Goal: Task Accomplishment & Management: Manage account settings

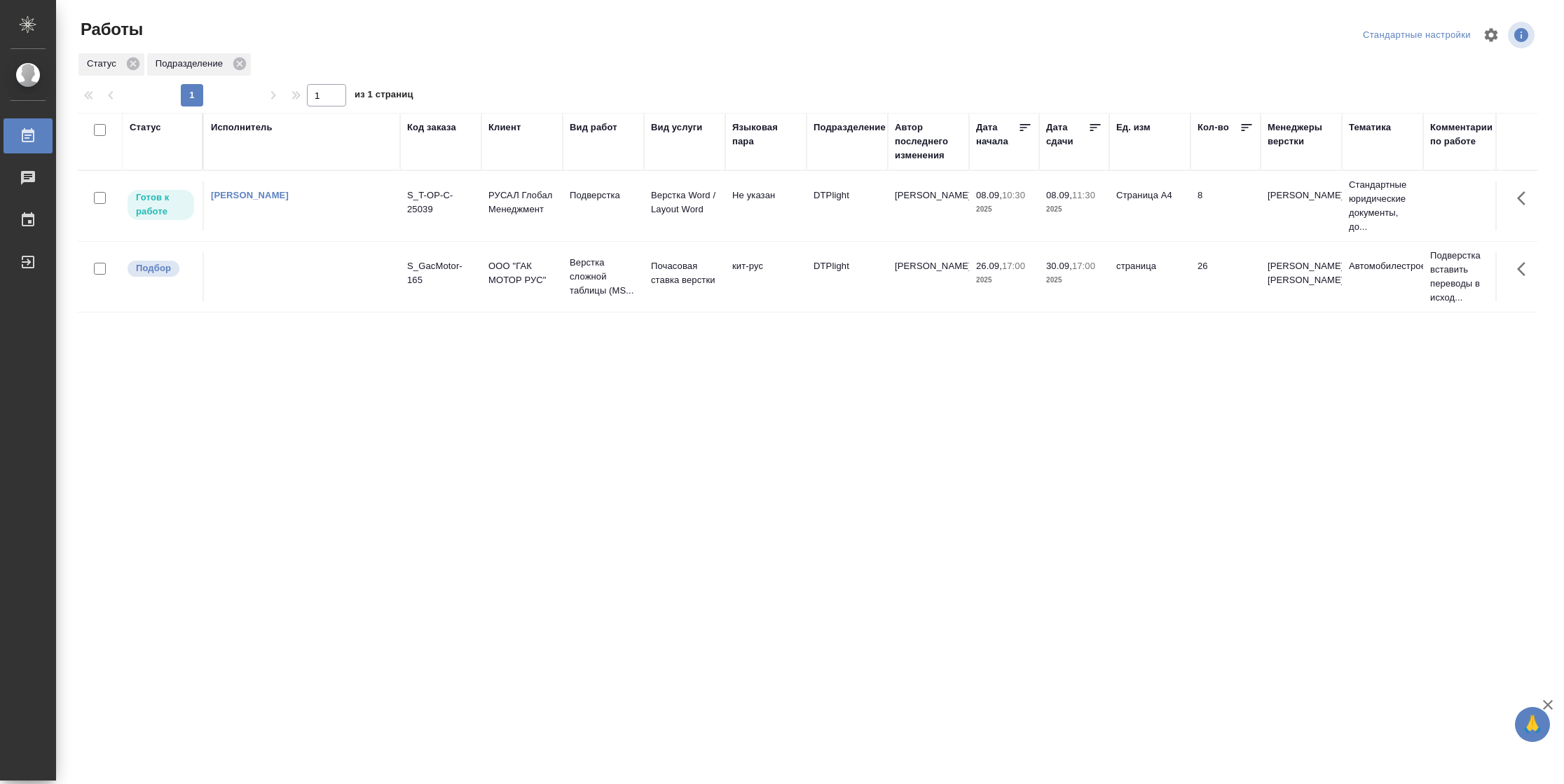
click at [1188, 222] on td "Страница А4" at bounding box center [1149, 206] width 81 height 49
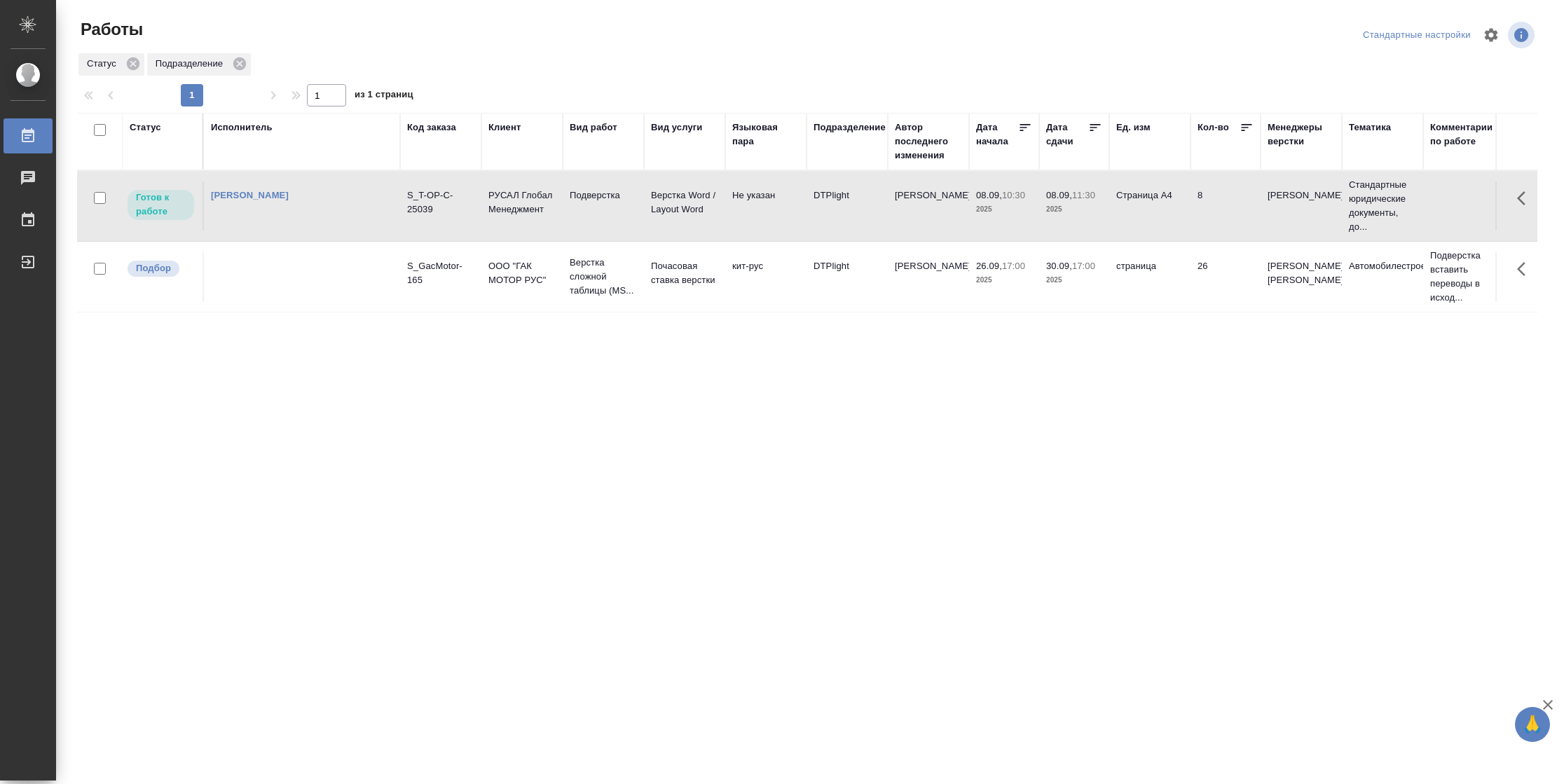
click at [1188, 222] on td "Страница А4" at bounding box center [1149, 206] width 81 height 49
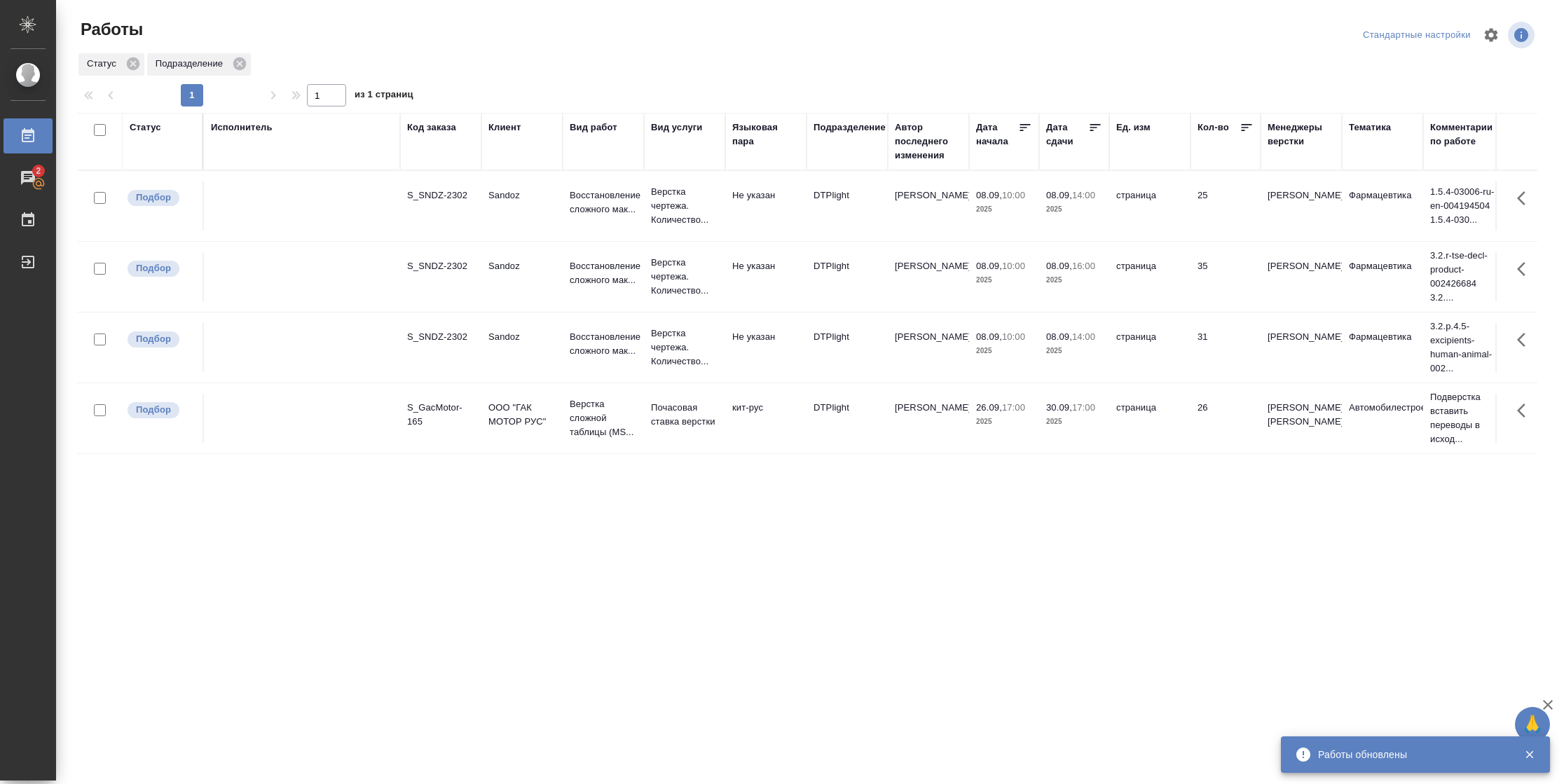
click at [1100, 122] on icon at bounding box center [1095, 127] width 14 height 14
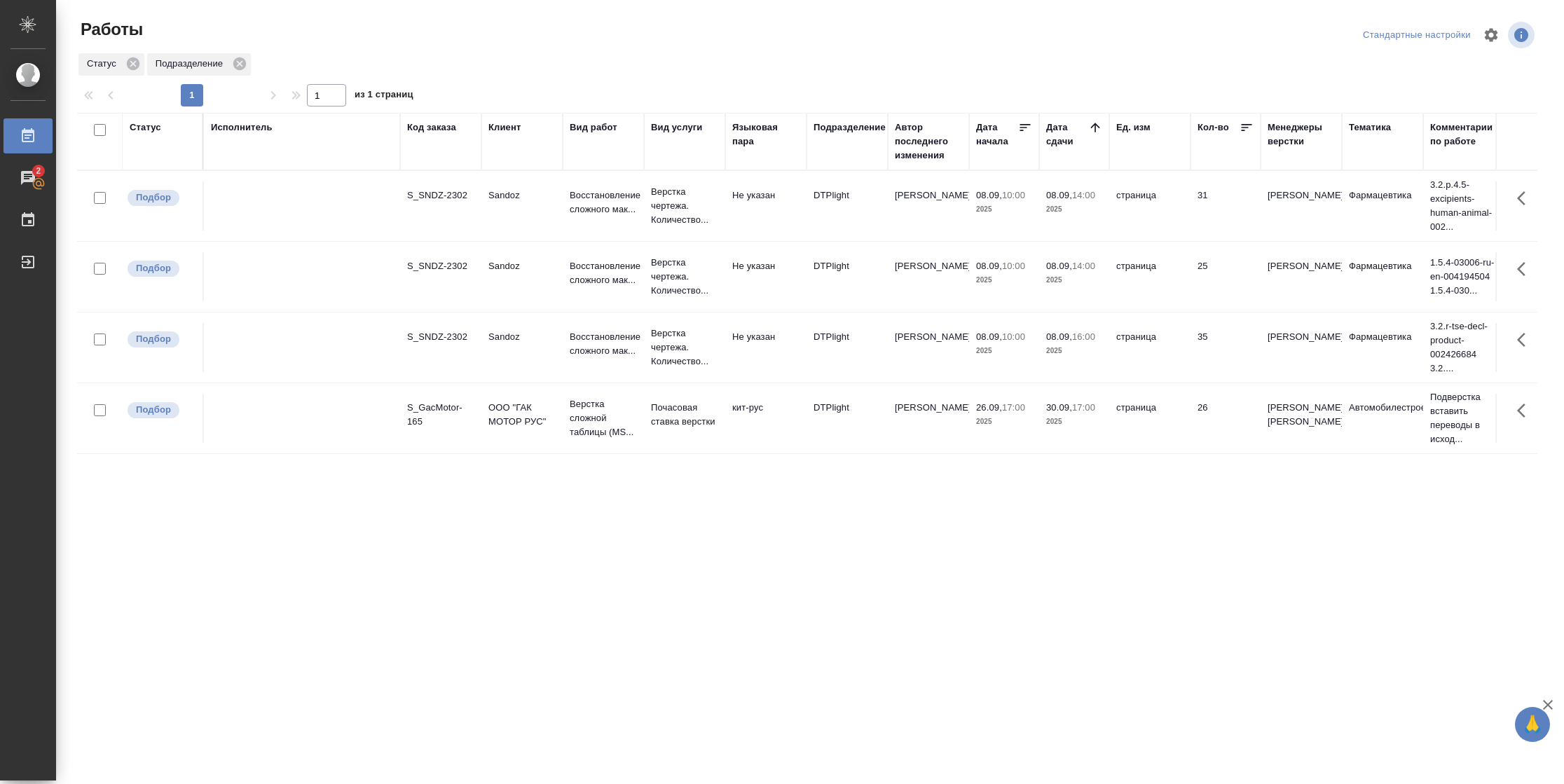
click at [1144, 351] on td "страница" at bounding box center [1149, 347] width 81 height 49
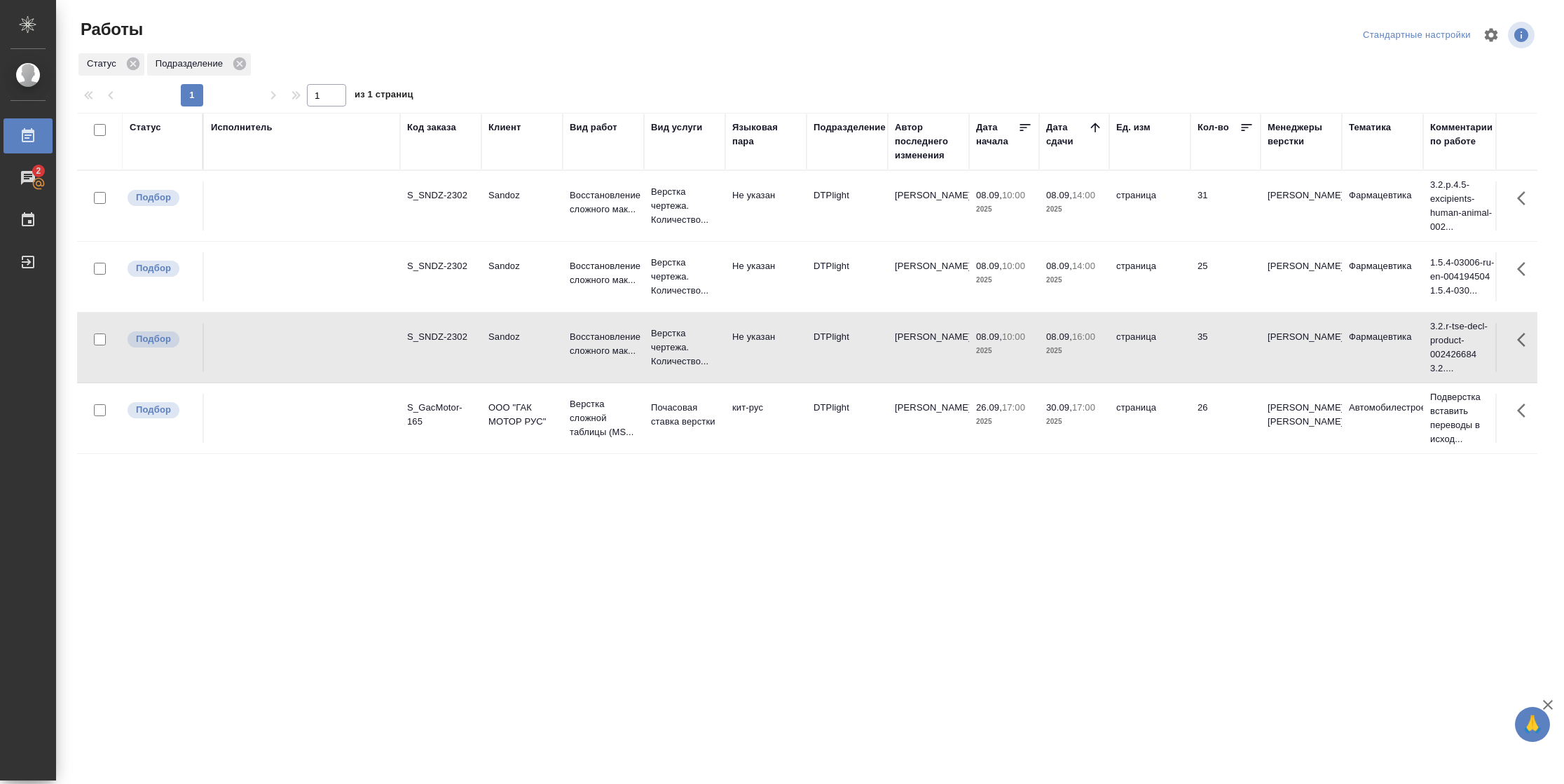
click at [1144, 351] on td "страница" at bounding box center [1149, 347] width 81 height 49
click at [137, 127] on div "Статус" at bounding box center [145, 127] width 32 height 14
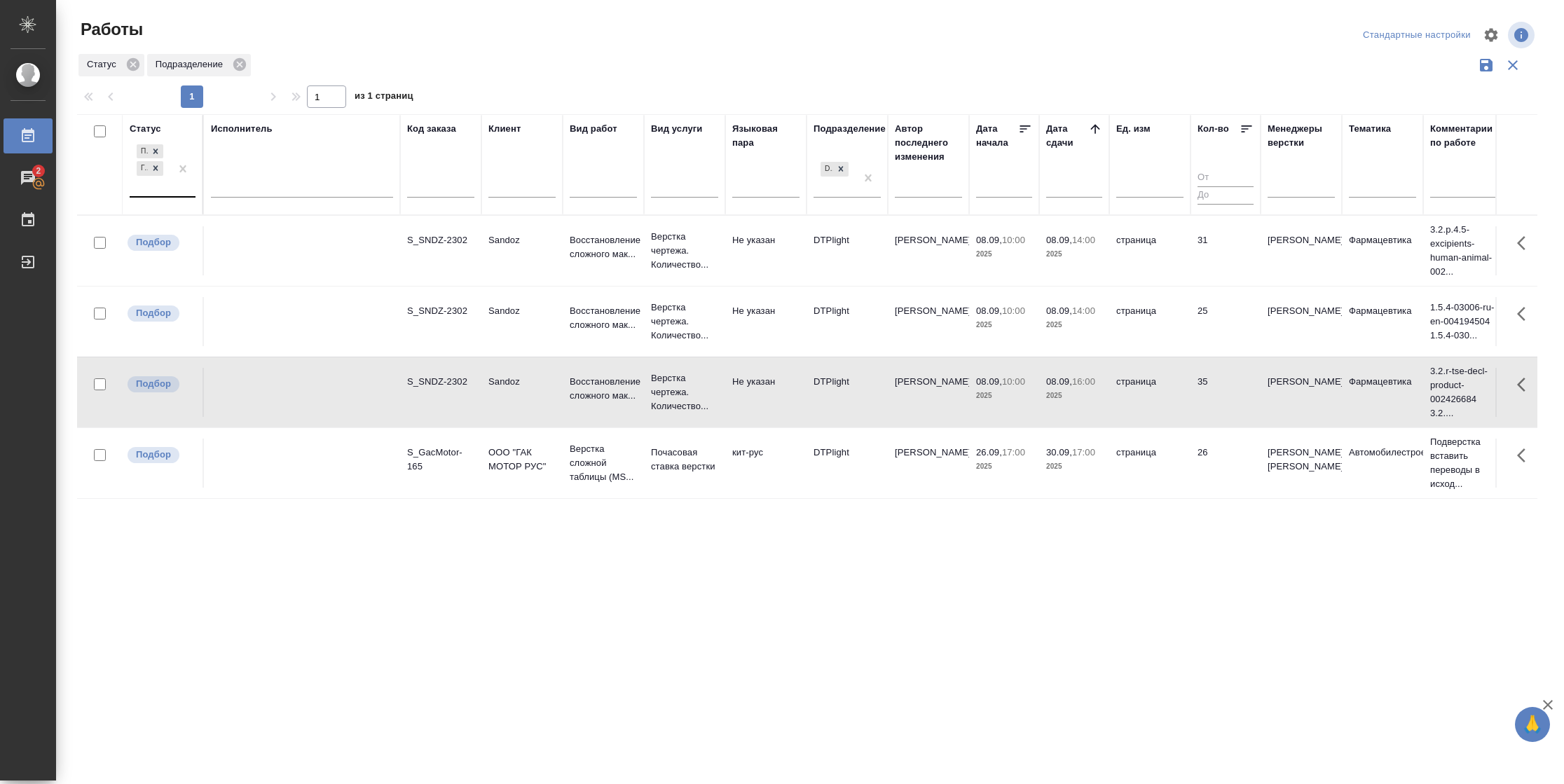
click at [161, 187] on div "Подбор Готов к работе" at bounding box center [150, 168] width 40 height 55
click at [271, 256] on div "В ожидании" at bounding box center [316, 253] width 210 height 25
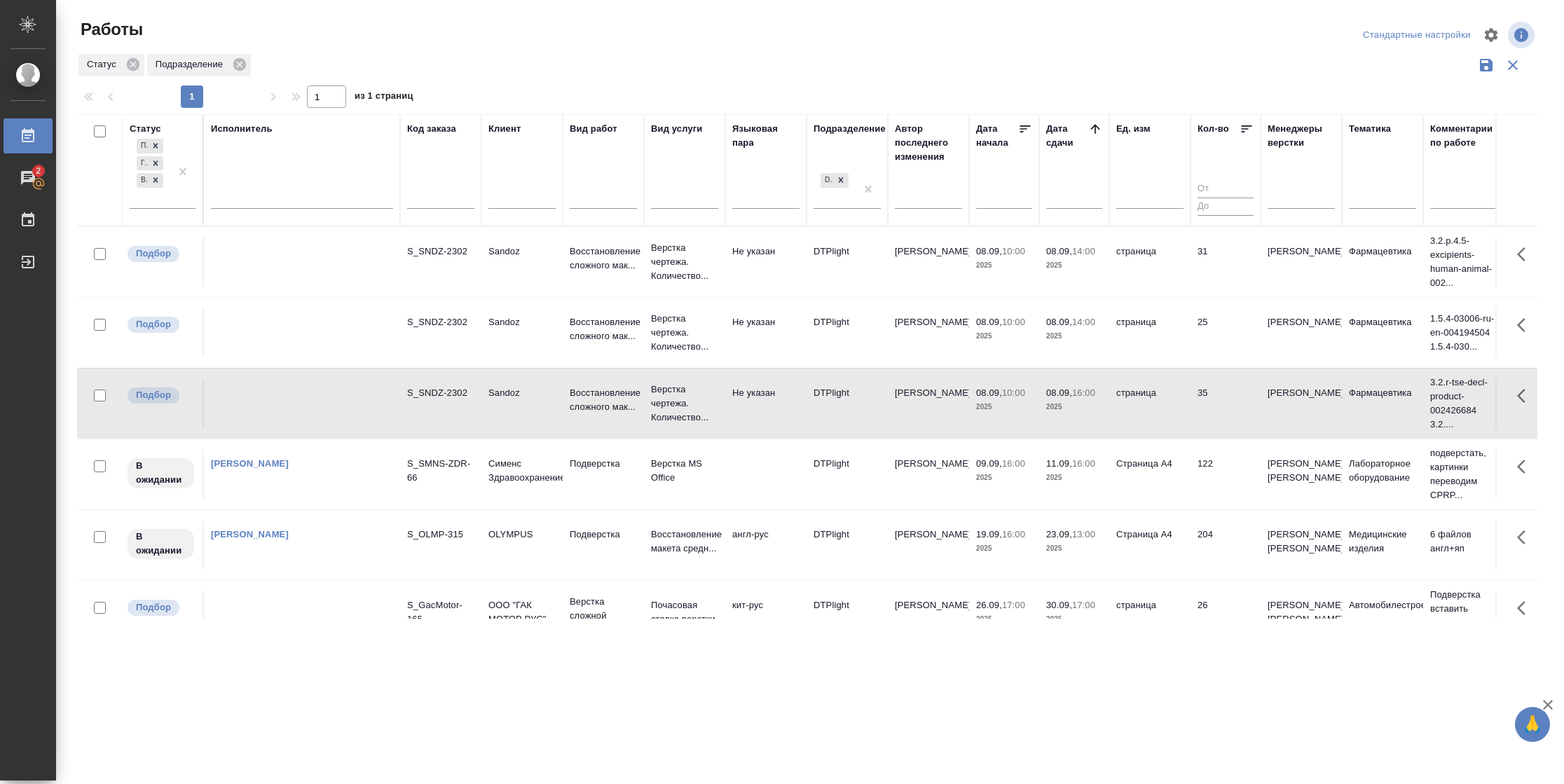
click at [280, 178] on div "Исполнитель" at bounding box center [301, 170] width 182 height 96
click at [283, 207] on div at bounding box center [301, 200] width 182 height 37
click at [283, 207] on div at bounding box center [301, 195] width 182 height 27
click at [288, 220] on th "Исполнитель option Свои работы focused, 1 of 2. 2 results available. Use Up and…" at bounding box center [302, 170] width 196 height 112
click at [291, 199] on div at bounding box center [301, 193] width 182 height 20
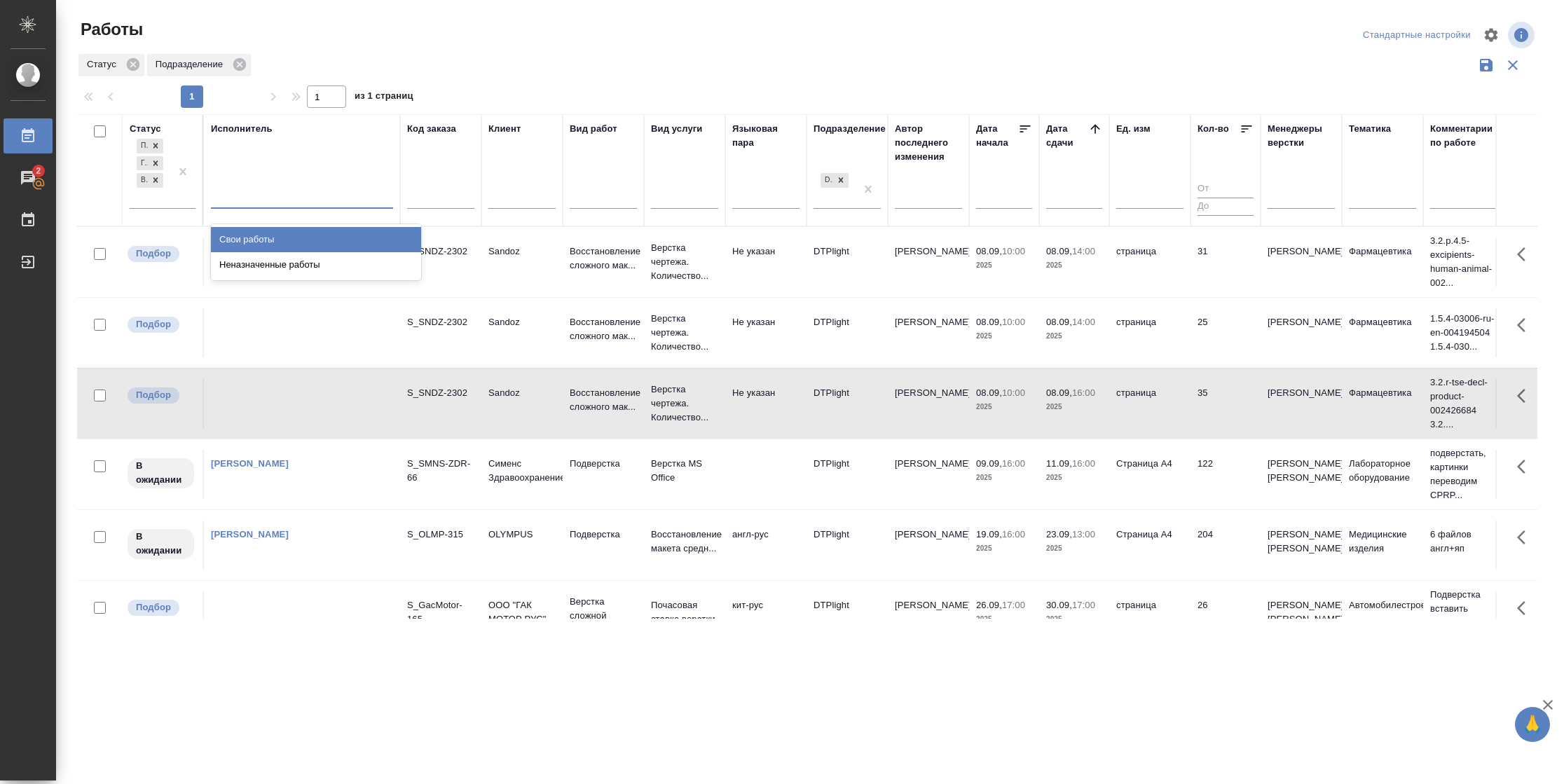
click at [292, 228] on div "Свои работы" at bounding box center [316, 240] width 210 height 25
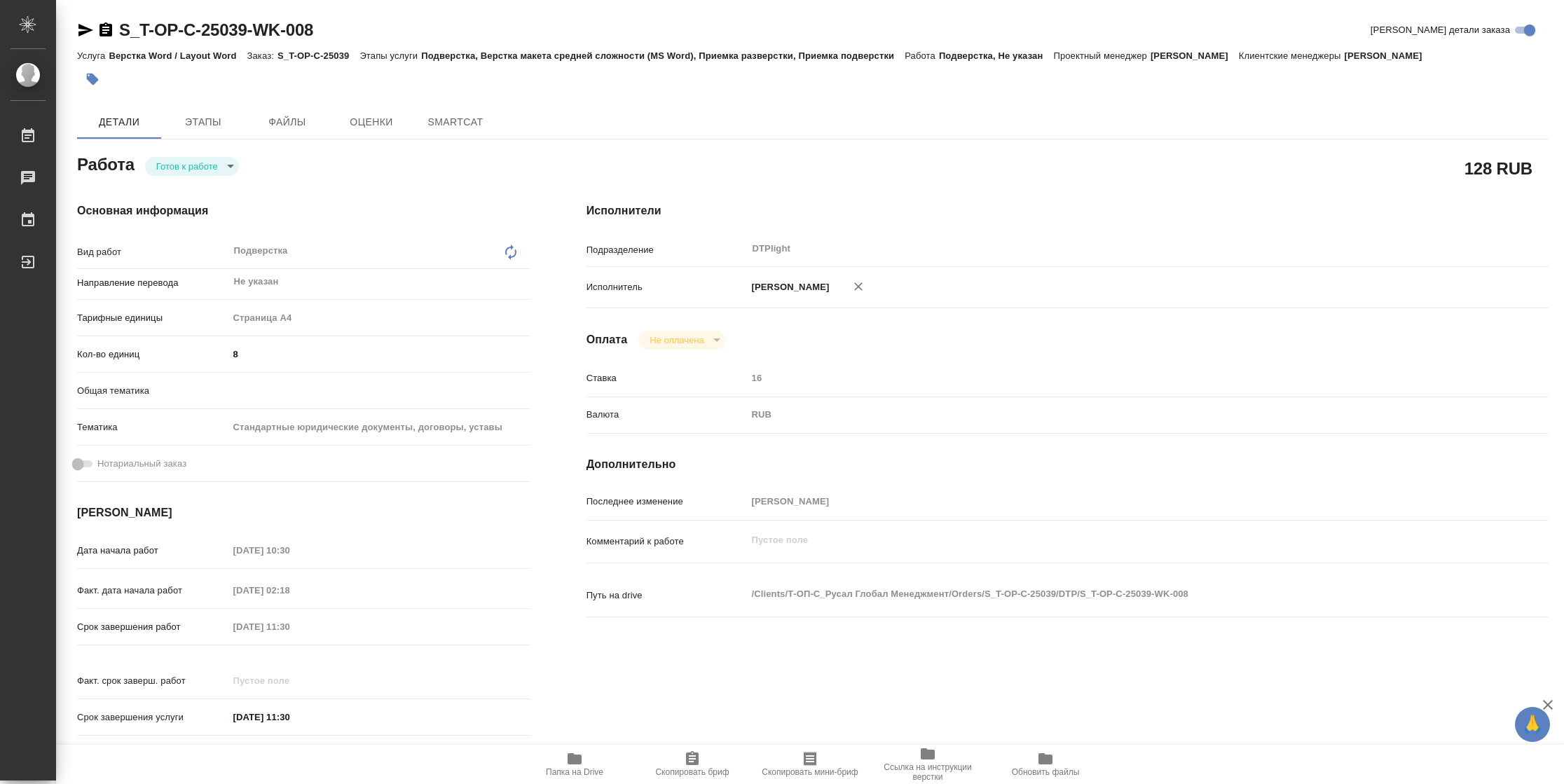
type textarea "x"
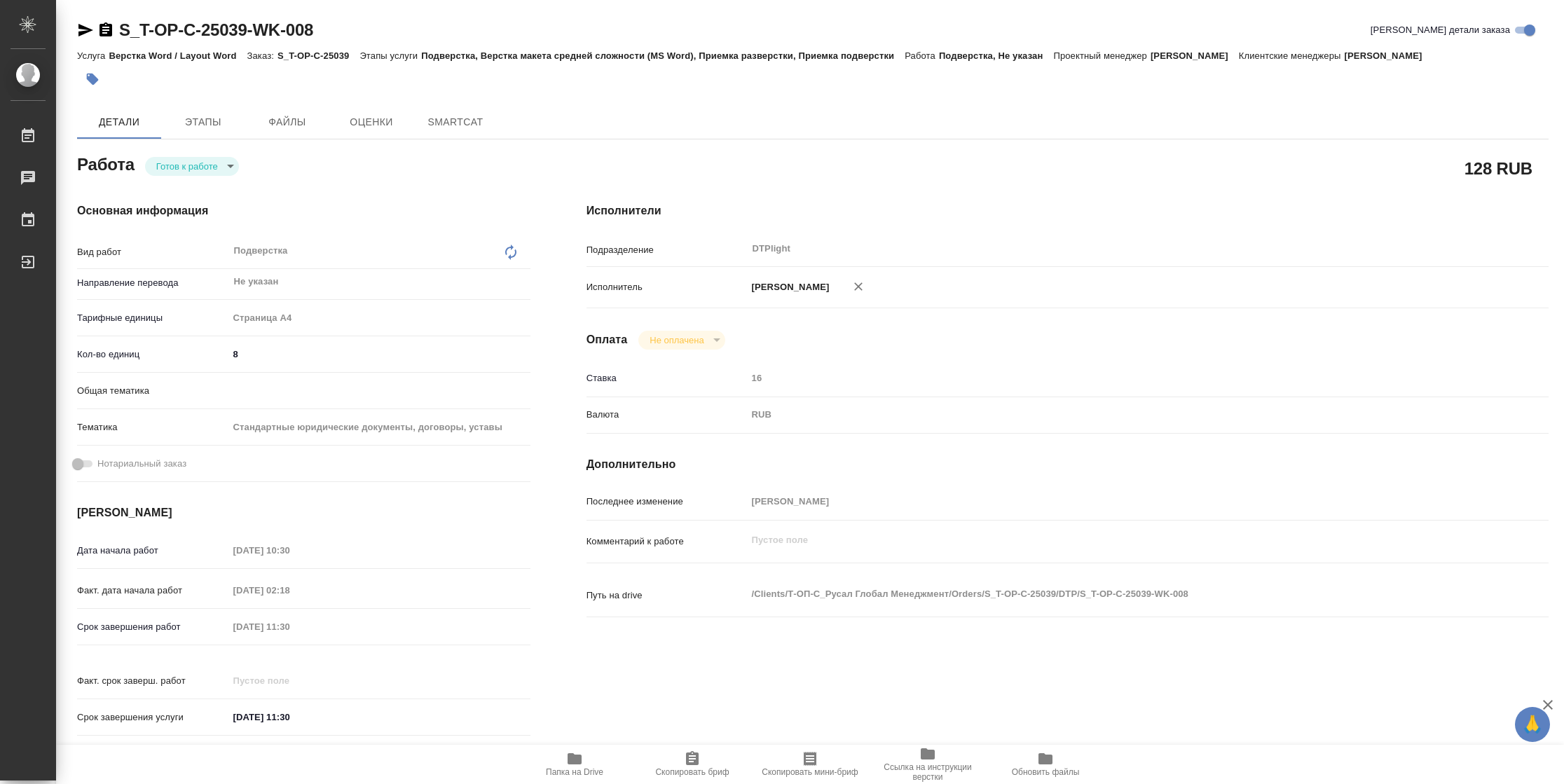
type textarea "x"
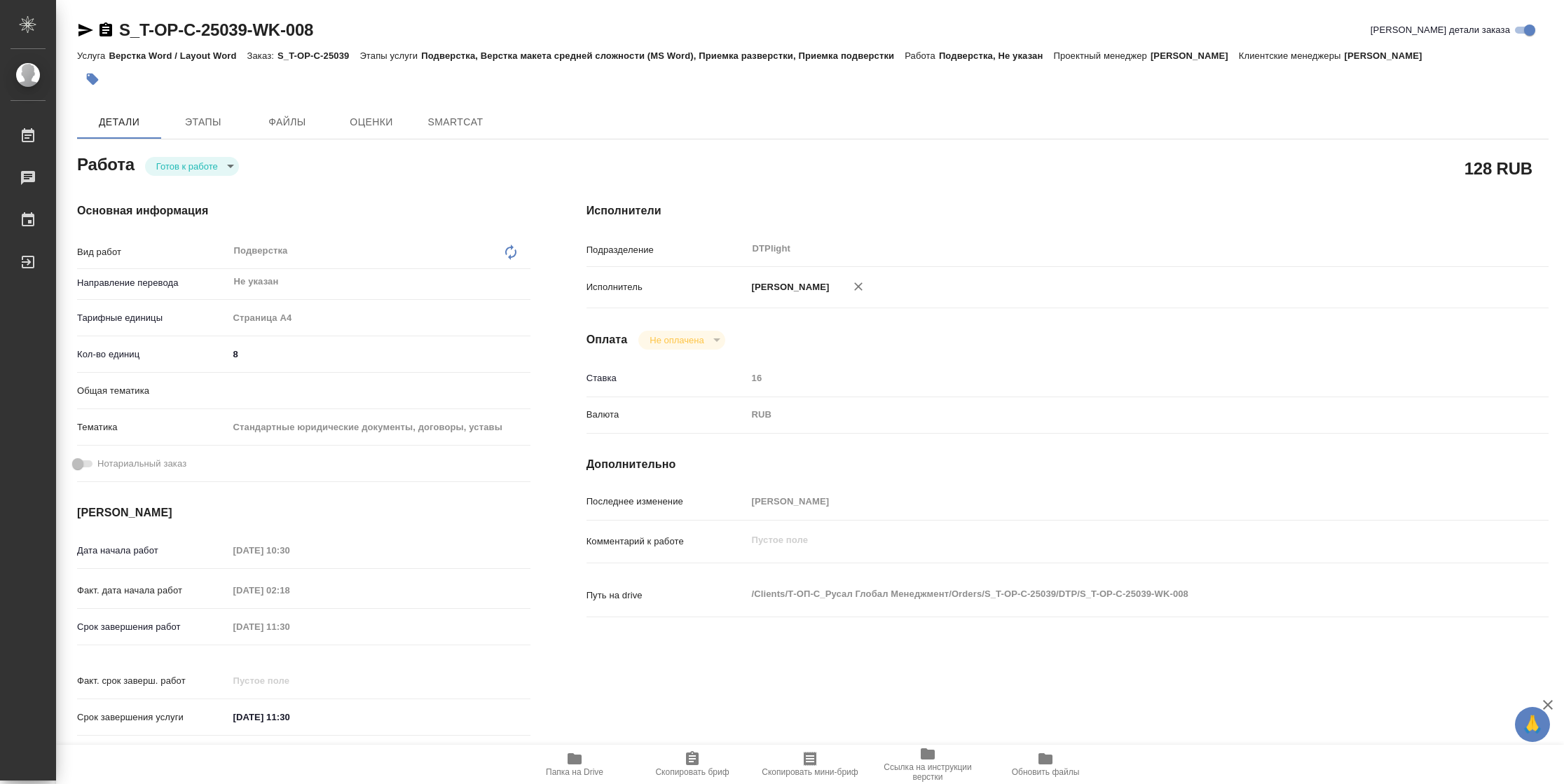
type textarea "x"
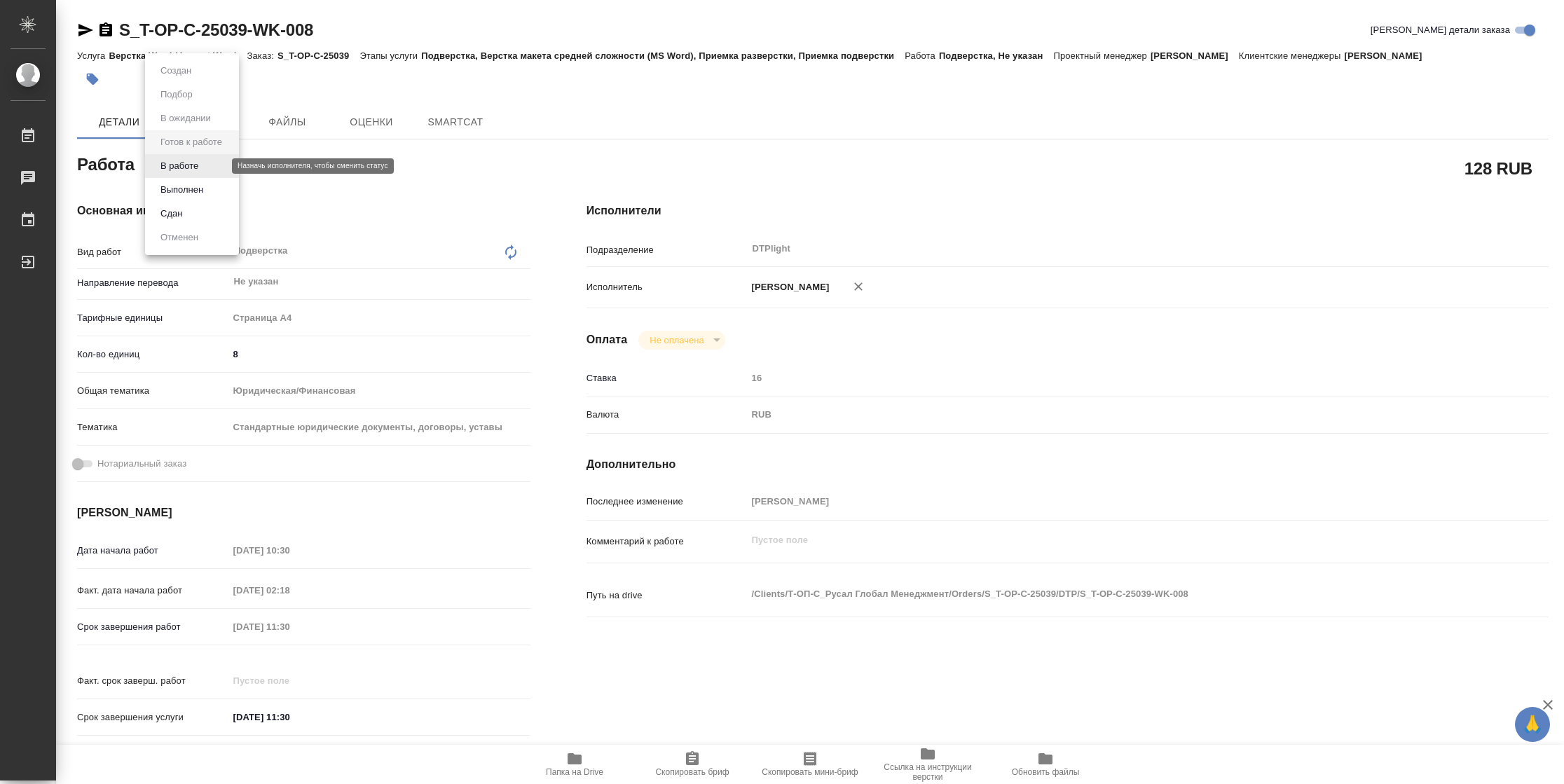
click at [220, 168] on body "🙏 .cls-1 fill:#fff; AWATERA [PERSON_NAME] Чаты График Выйти S_T-OP-C-25039-WK-0…" at bounding box center [782, 392] width 1564 height 784
click at [220, 168] on li "В работе" at bounding box center [192, 165] width 94 height 24
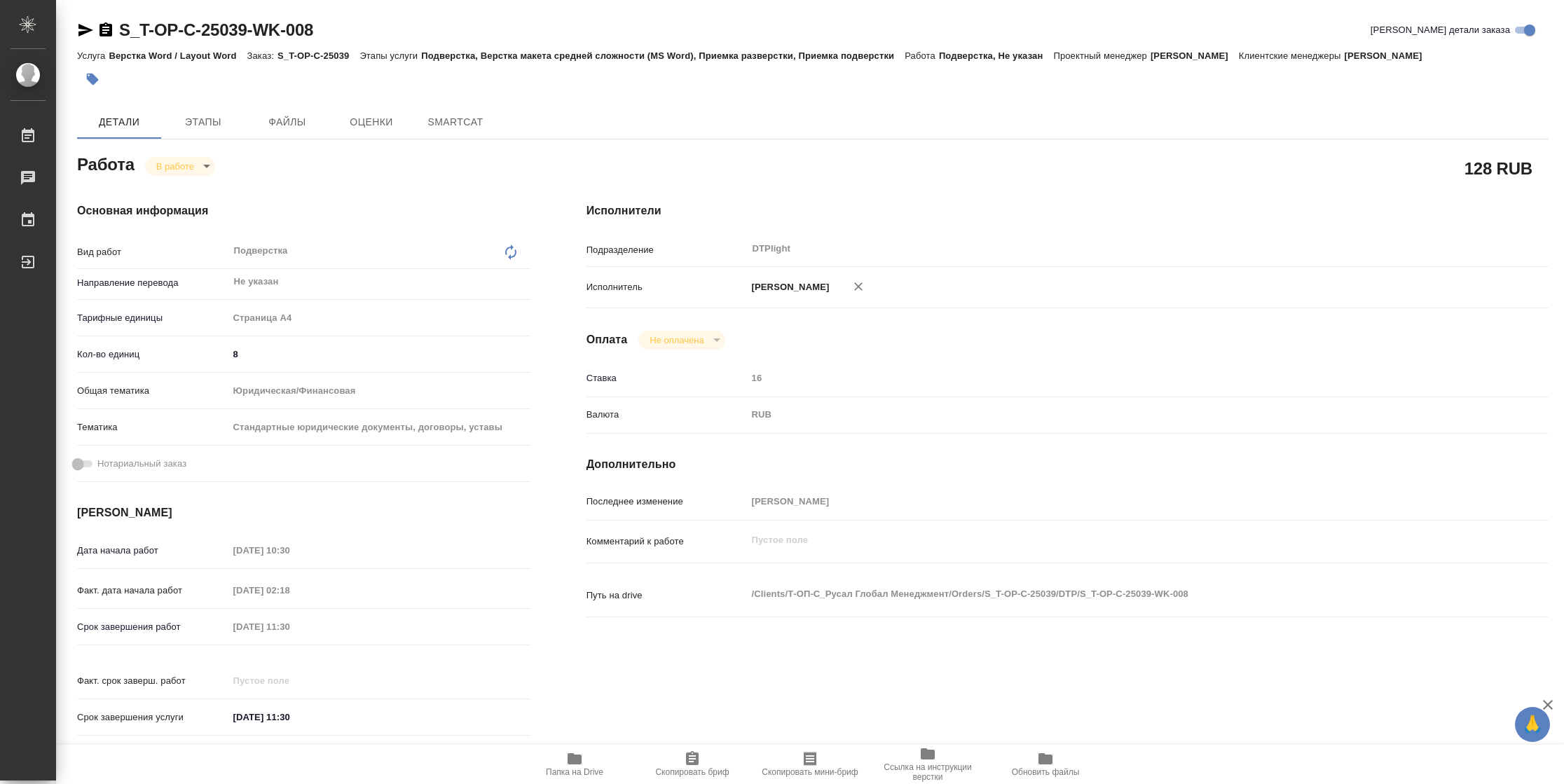
type textarea "x"
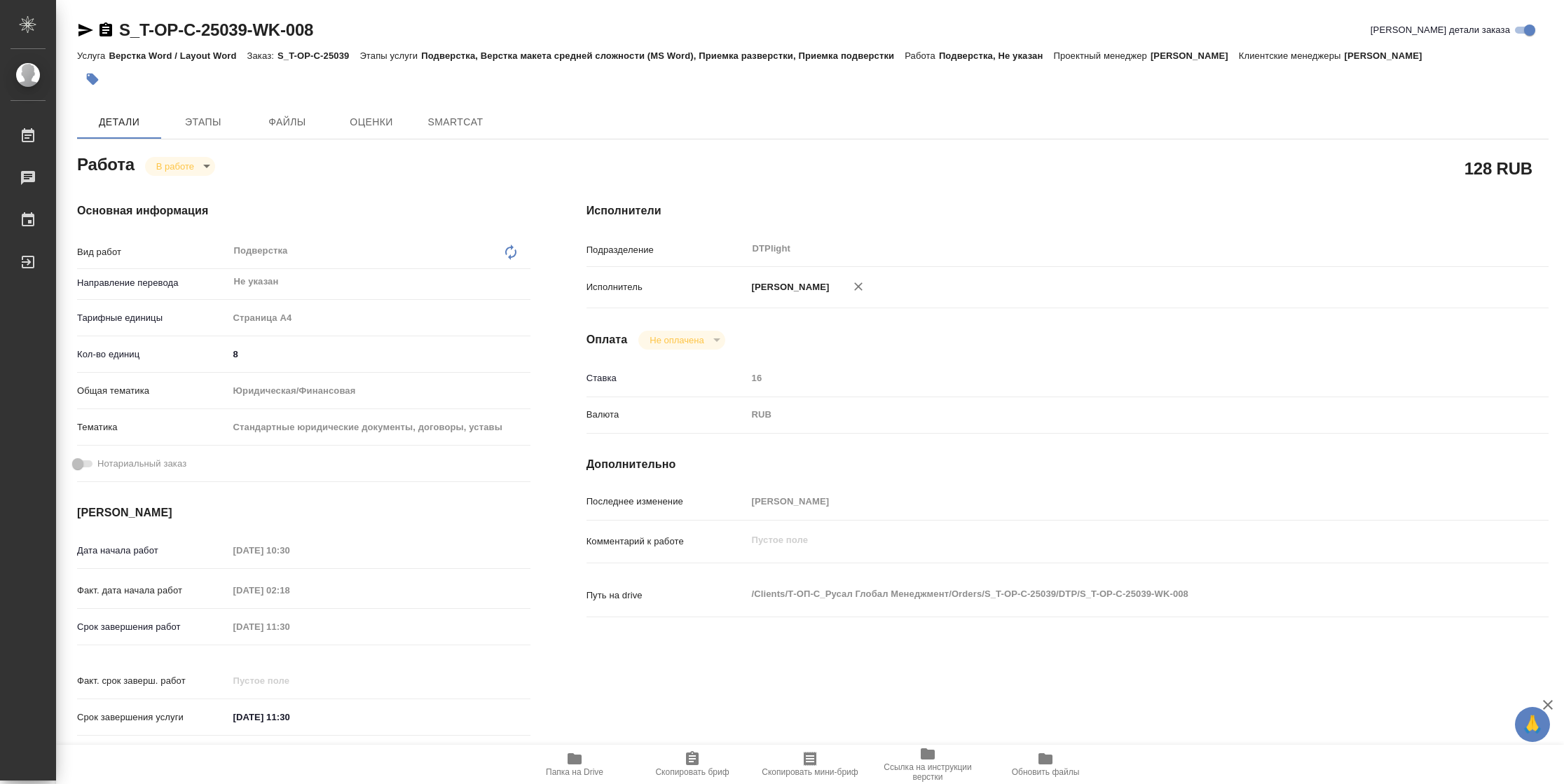
type textarea "x"
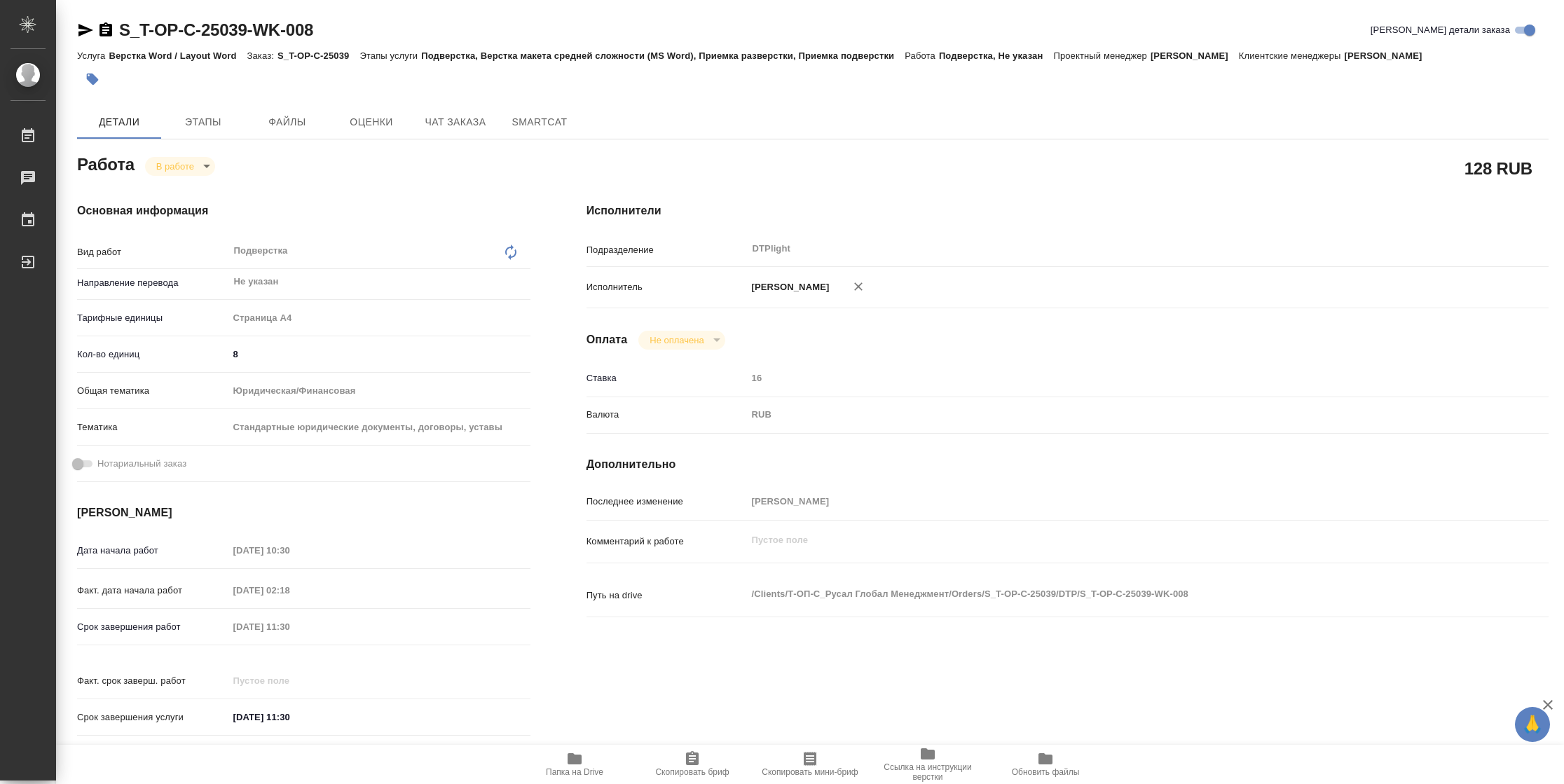
type textarea "x"
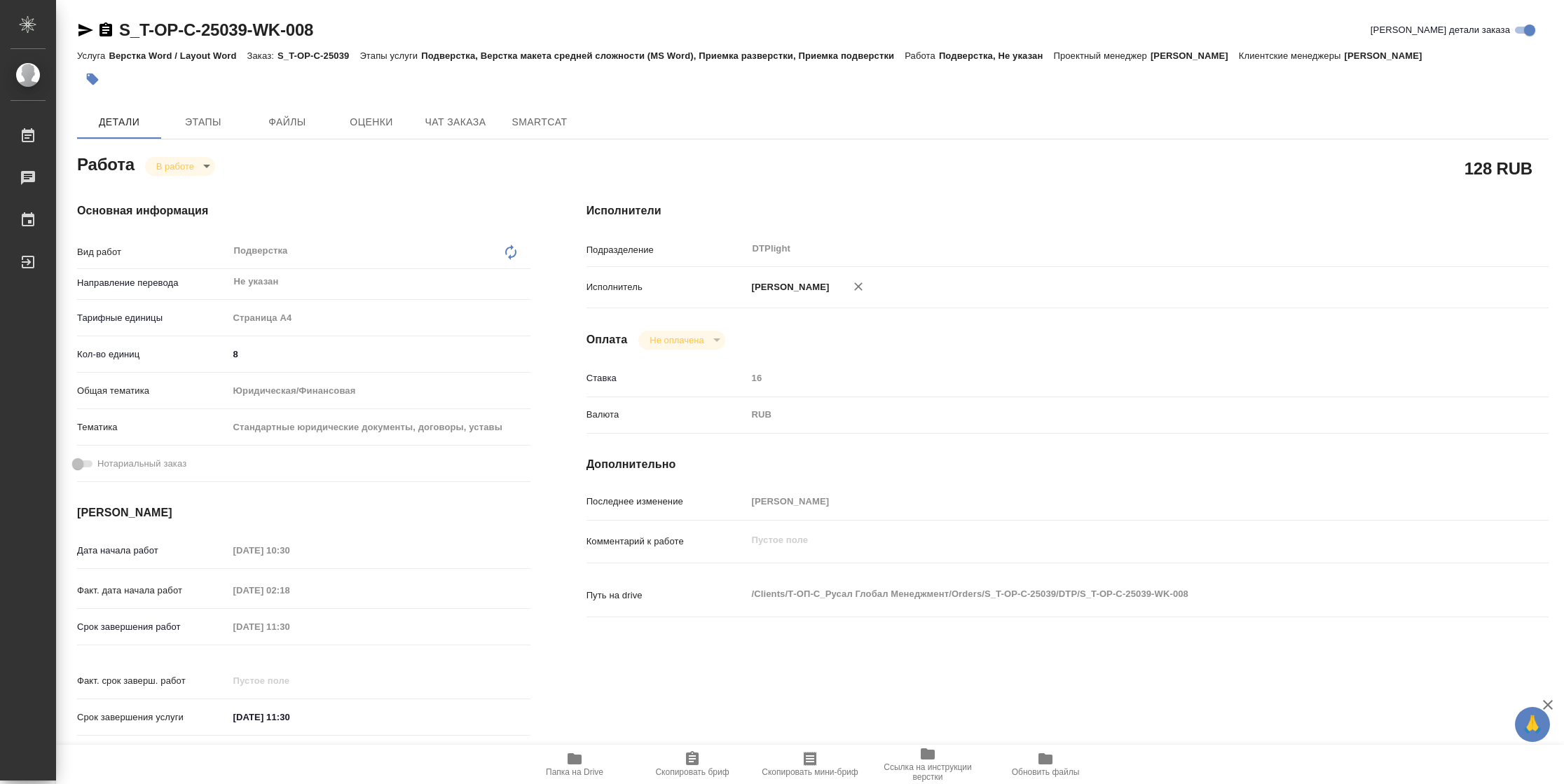
type textarea "x"
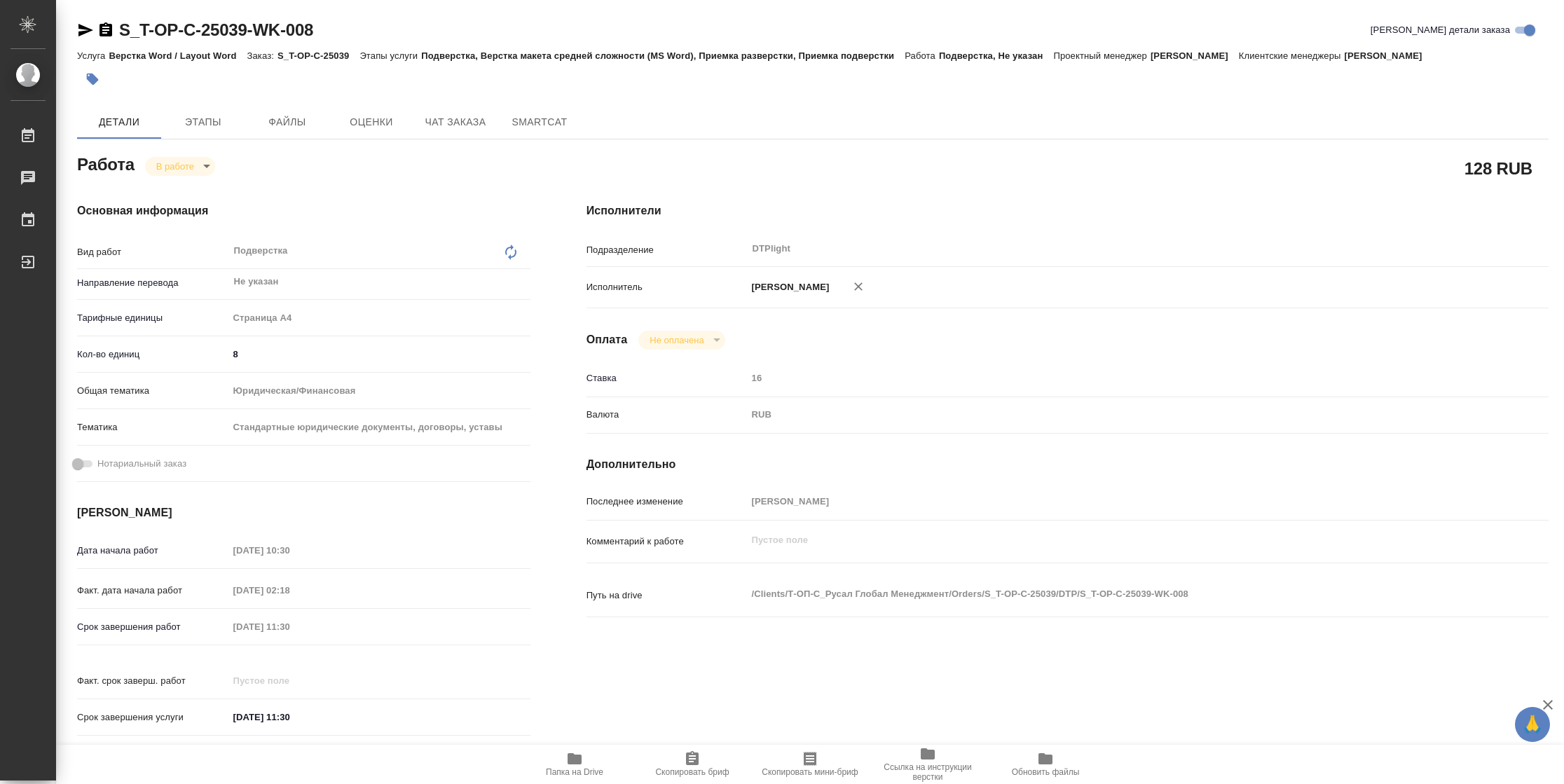
type textarea "x"
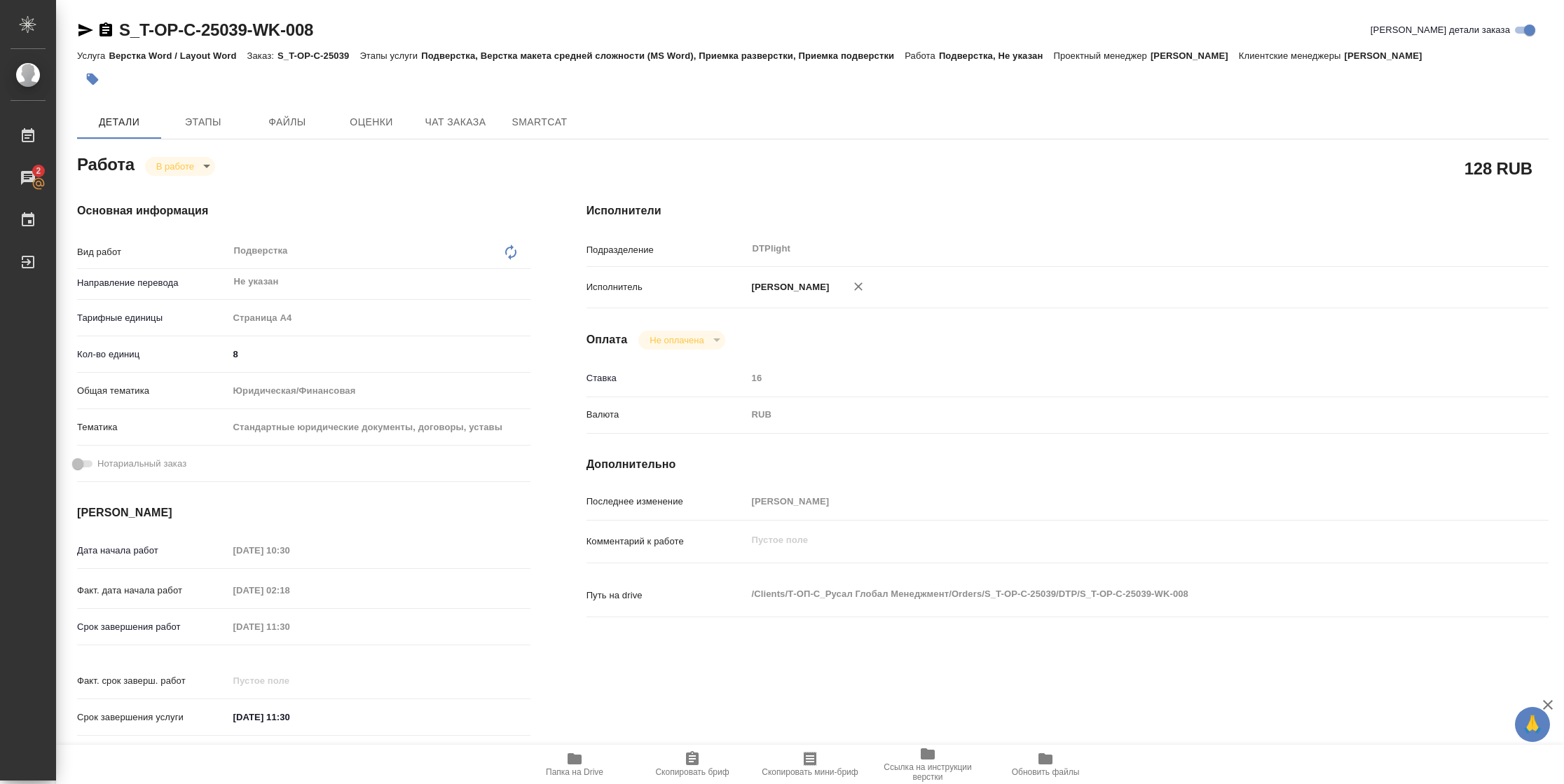
type textarea "x"
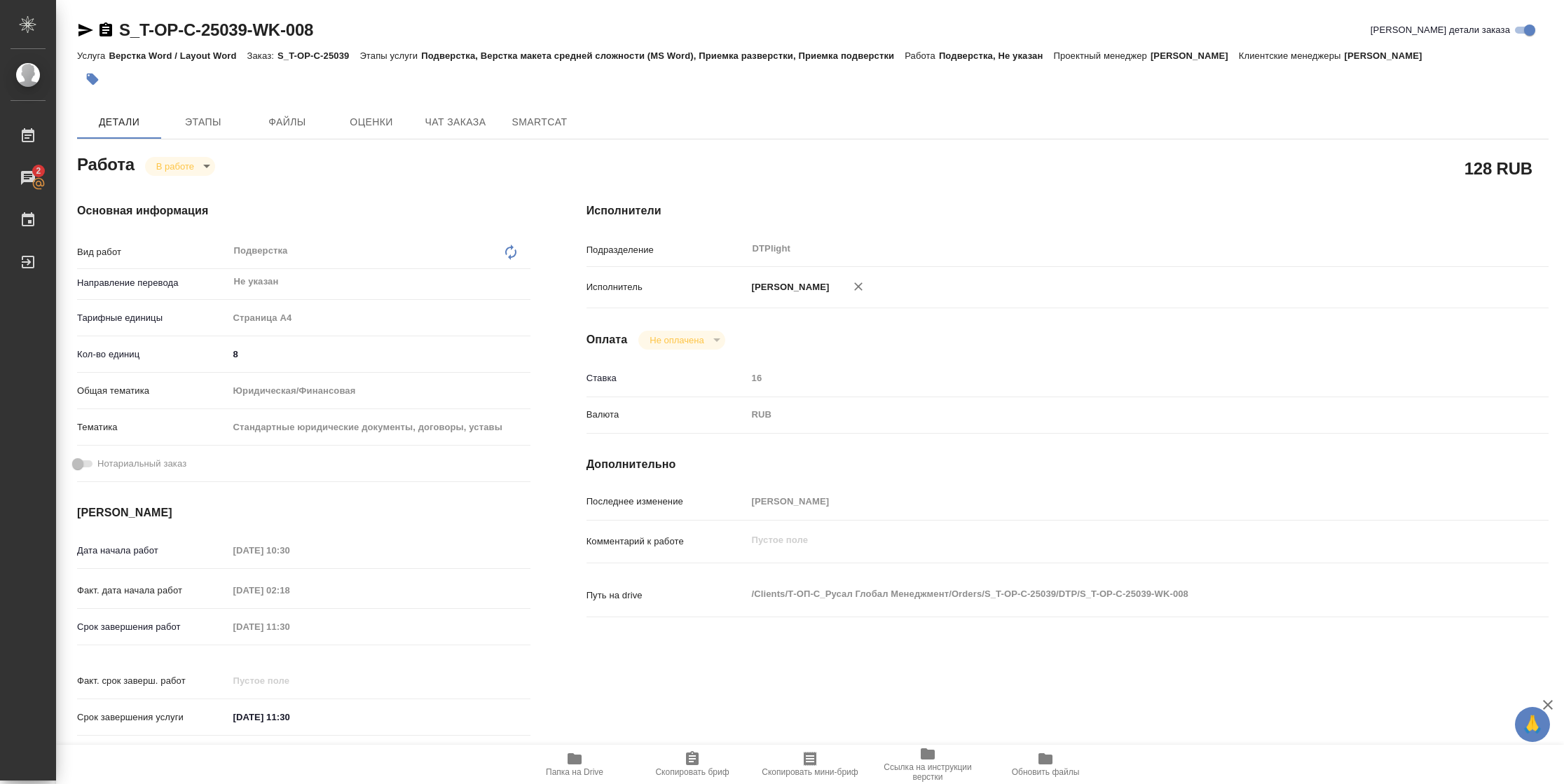
type textarea "x"
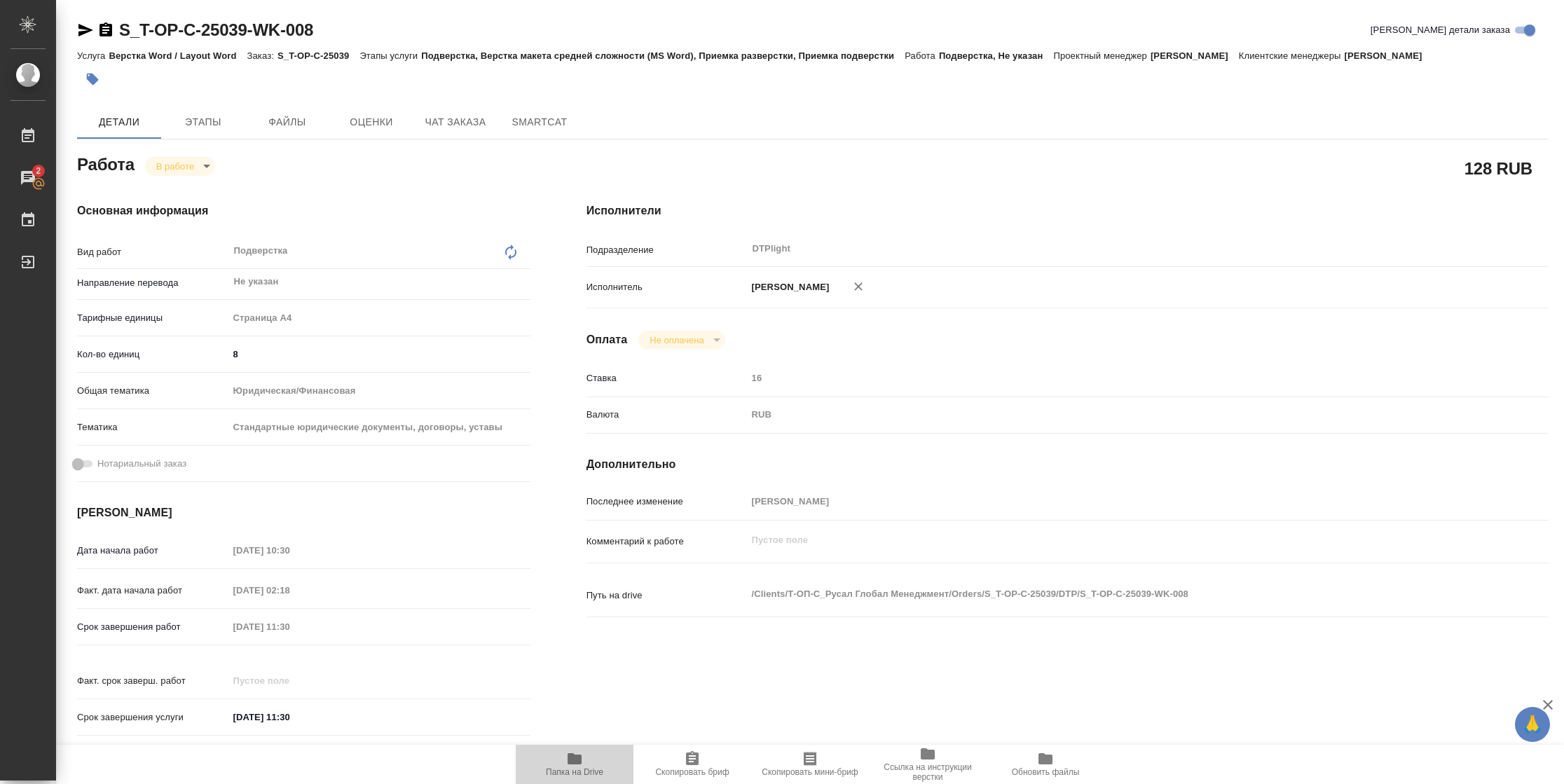
click at [591, 750] on span "Папка на Drive" at bounding box center [575, 764] width 101 height 27
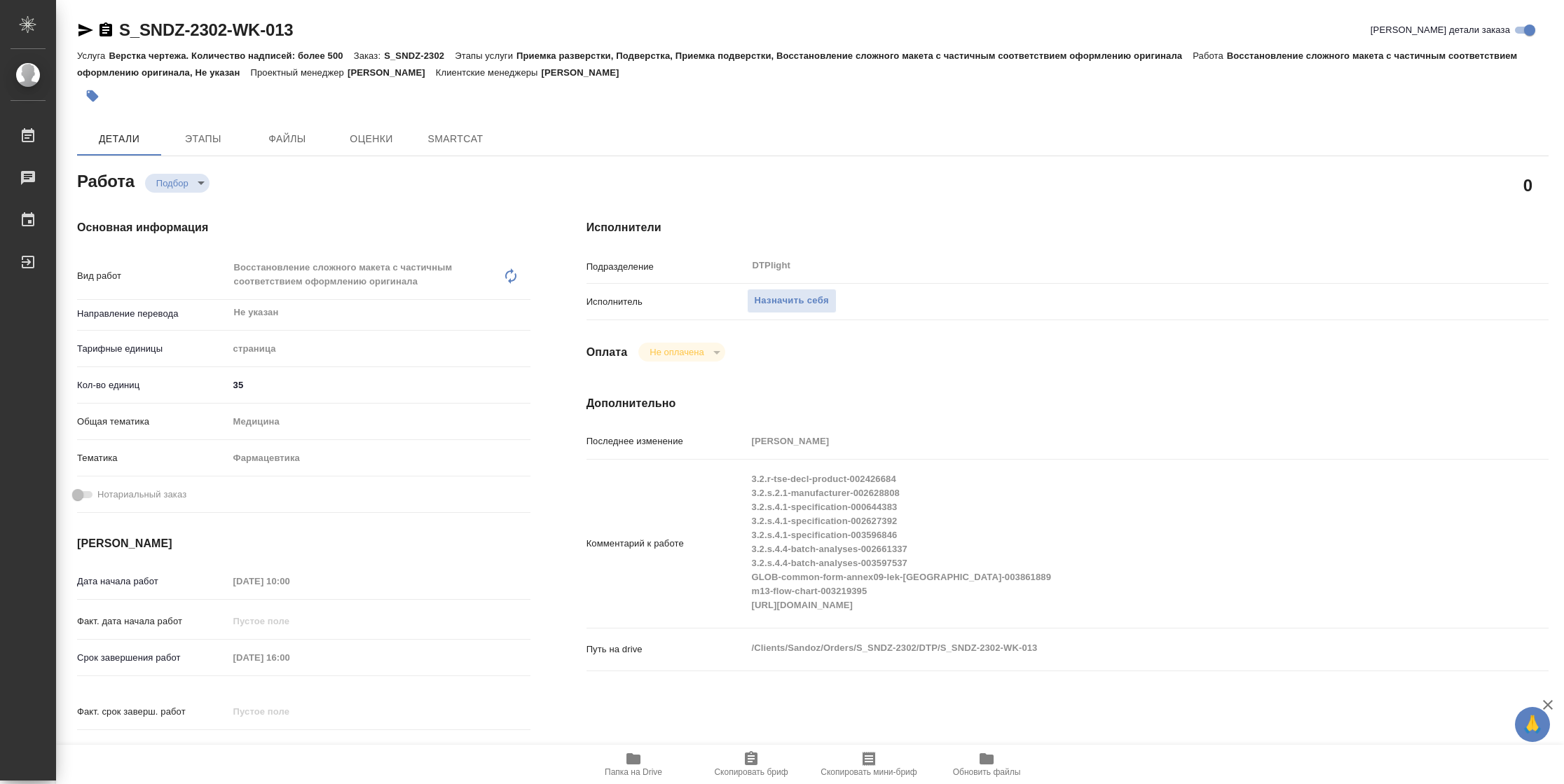
type textarea "x"
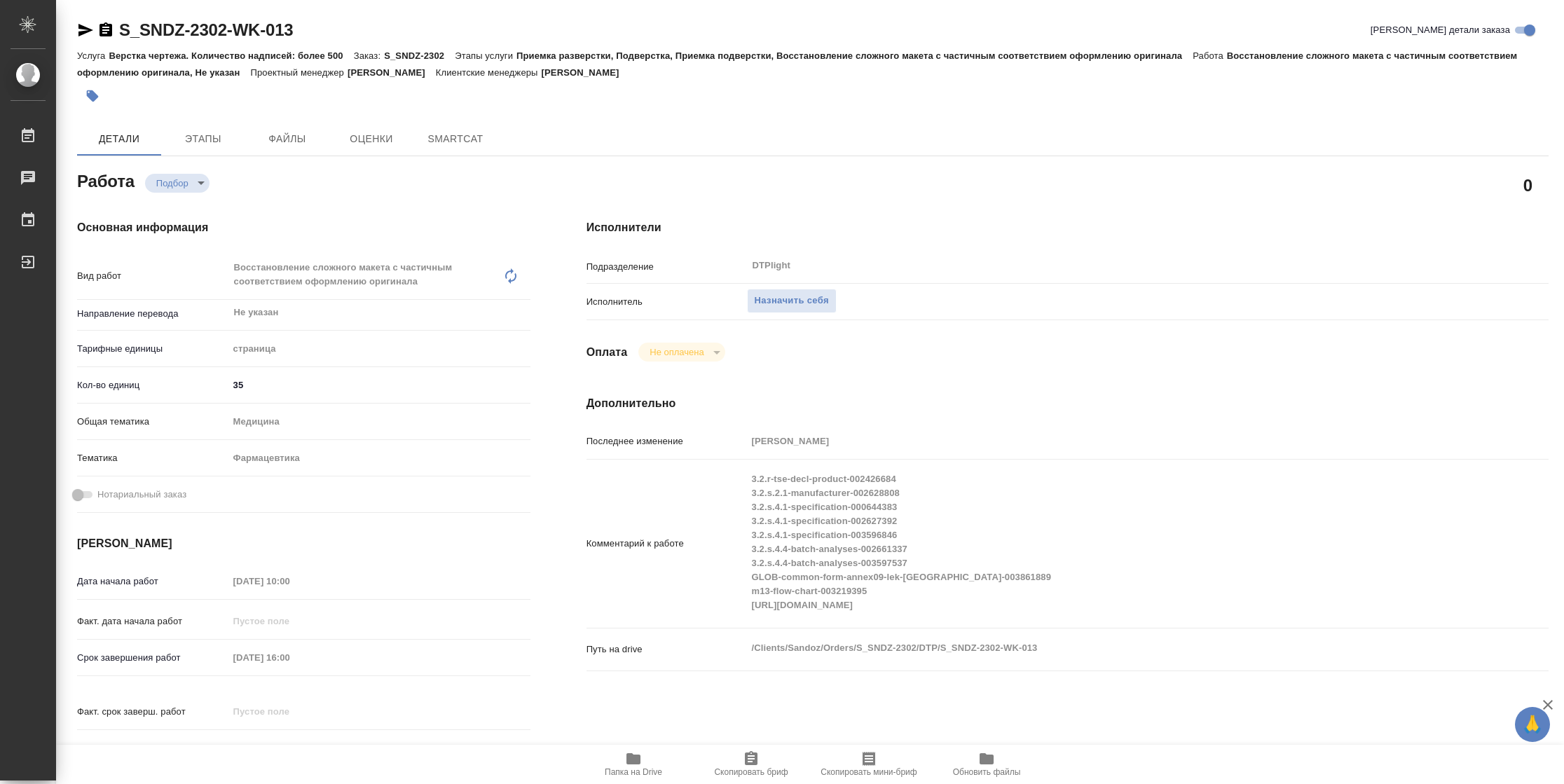
type textarea "x"
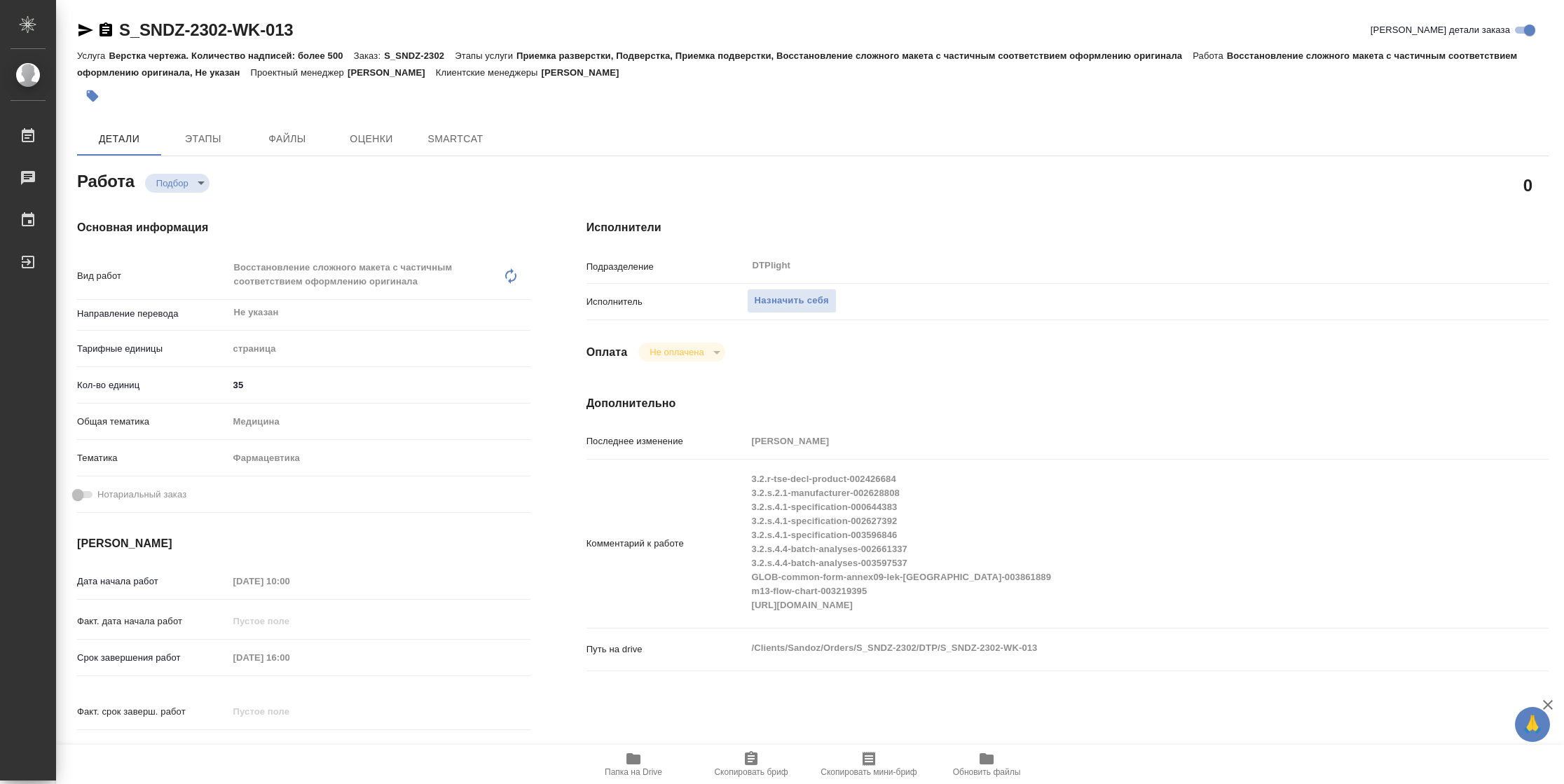
type textarea "x"
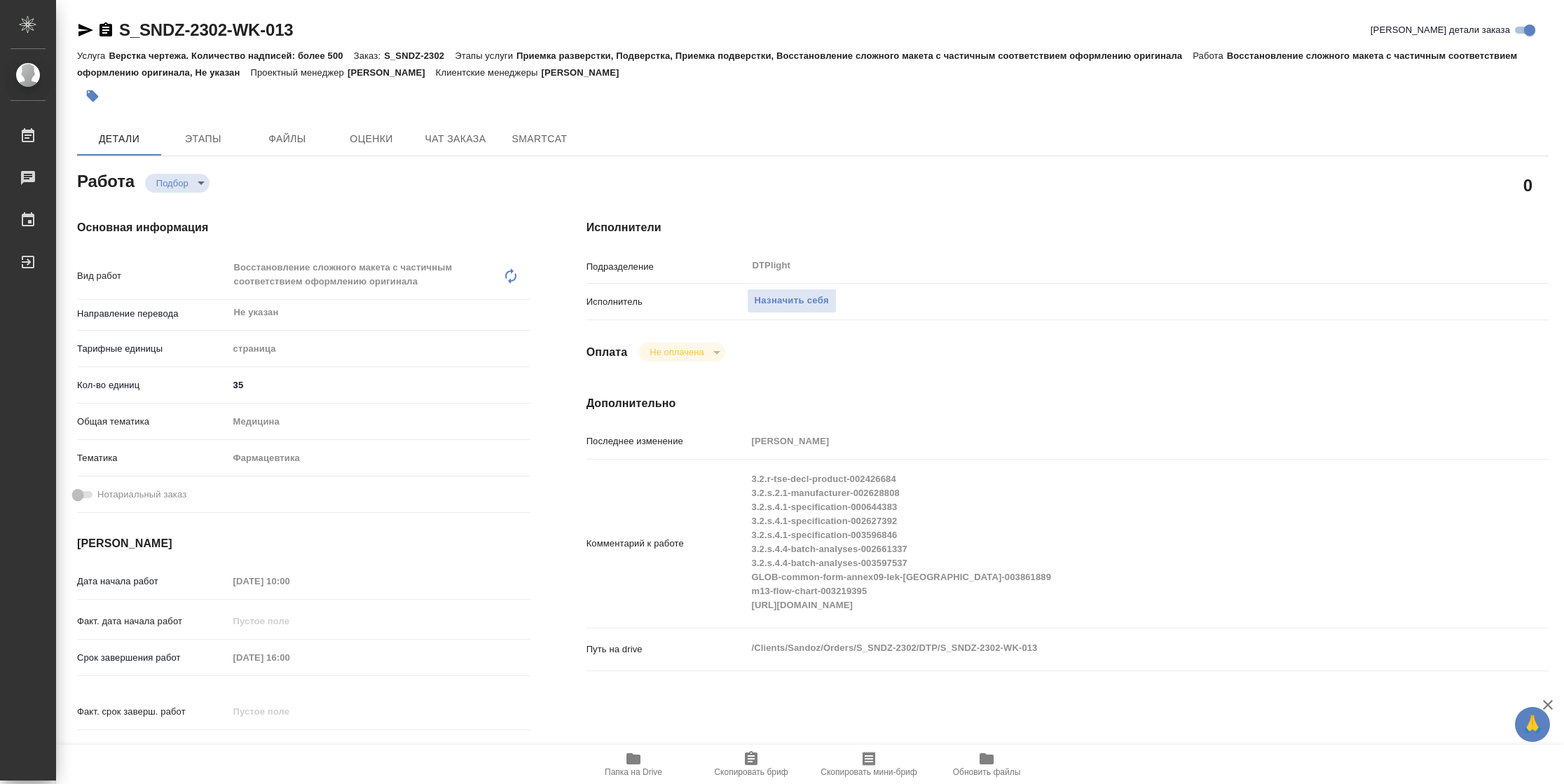
type textarea "x"
